Goal: Transaction & Acquisition: Subscribe to service/newsletter

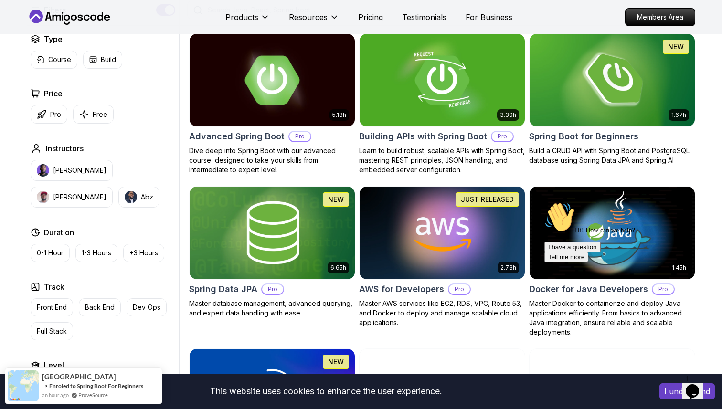
scroll to position [247, 0]
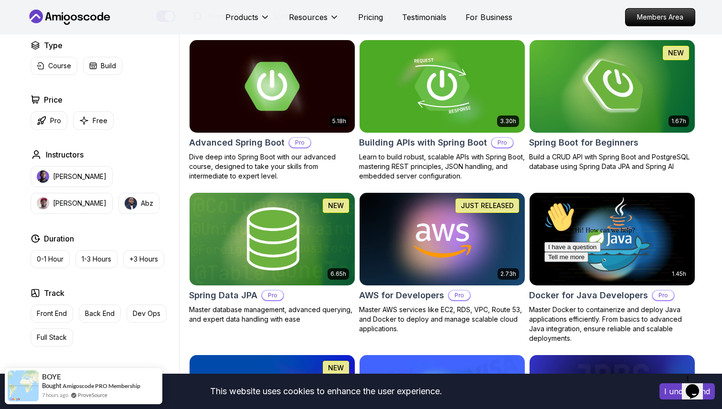
click at [544, 202] on icon "Chat attention grabber" at bounding box center [544, 202] width 0 height 0
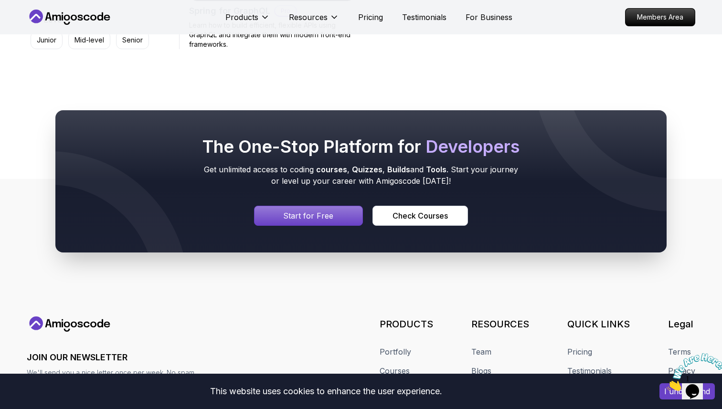
scroll to position [991, 0]
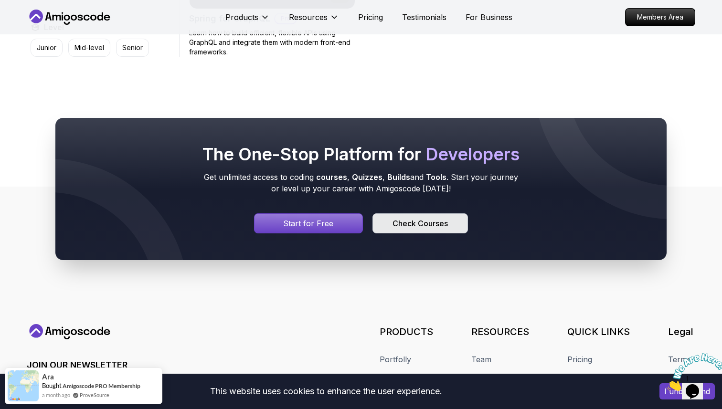
click at [421, 223] on div "Check Courses" at bounding box center [419, 223] width 55 height 11
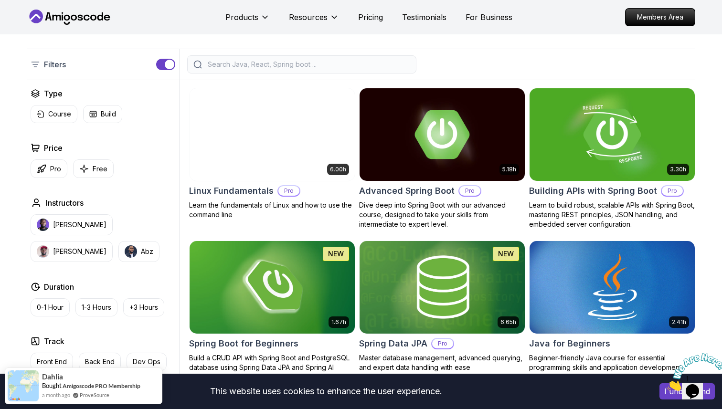
scroll to position [221, 0]
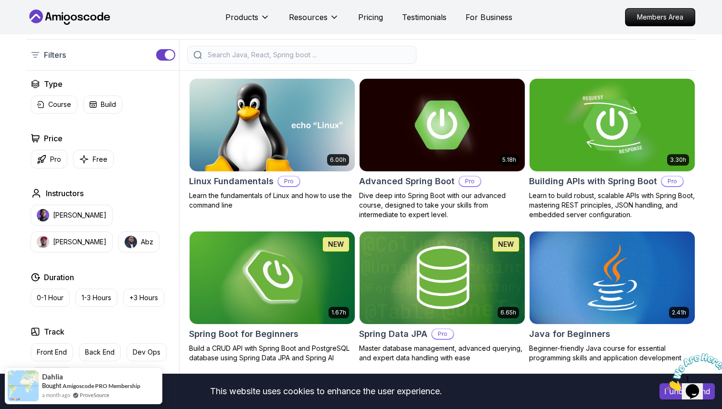
click at [598, 130] on img at bounding box center [611, 124] width 173 height 97
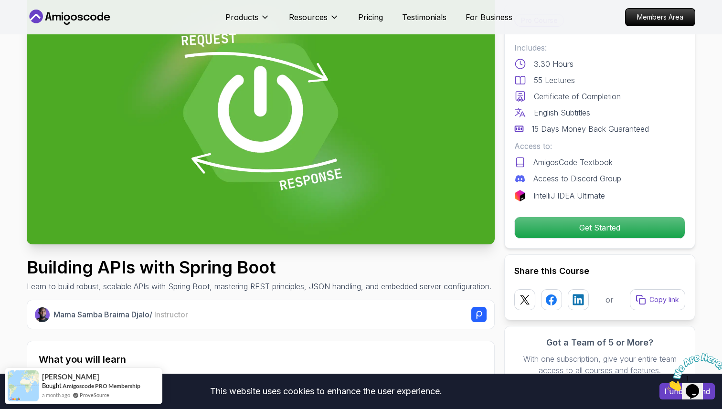
scroll to position [76, 0]
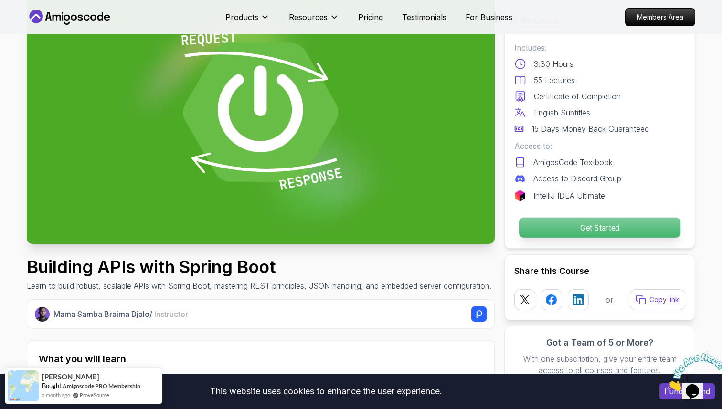
click at [584, 225] on p "Get Started" at bounding box center [599, 228] width 161 height 20
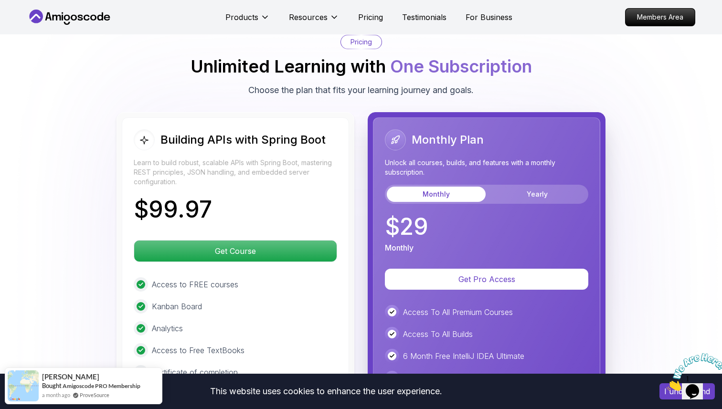
scroll to position [2176, 0]
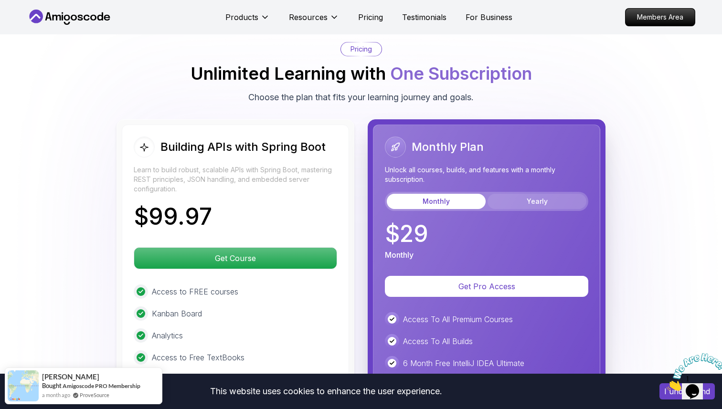
click at [525, 194] on button "Yearly" at bounding box center [536, 201] width 99 height 15
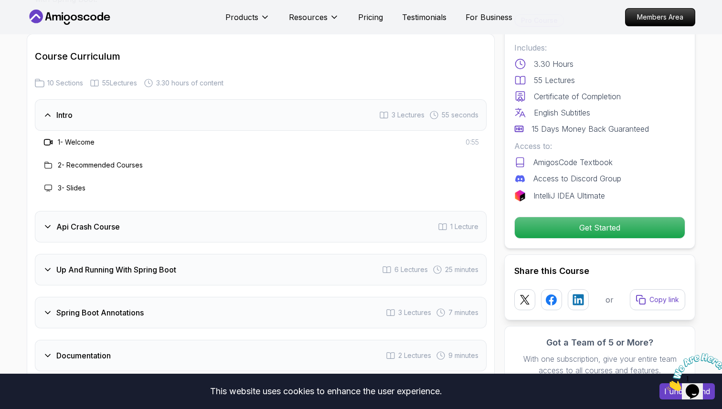
scroll to position [1156, 0]
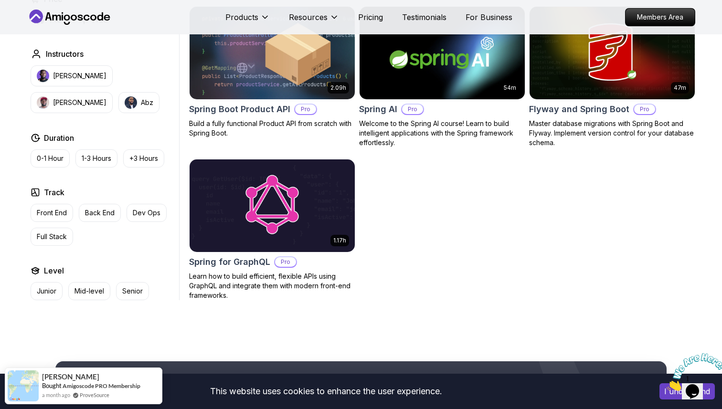
scroll to position [750, 0]
